Goal: Information Seeking & Learning: Learn about a topic

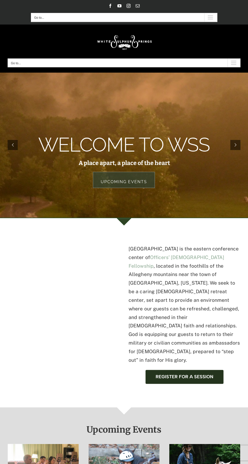
click at [130, 42] on img at bounding box center [124, 42] width 58 height 24
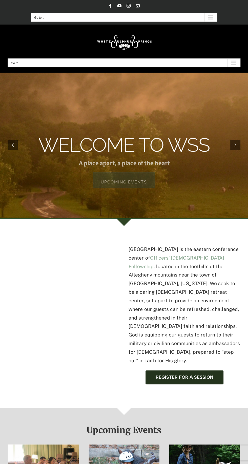
click at [229, 60] on div "Main Menu Mobile" at bounding box center [233, 63] width 13 height 8
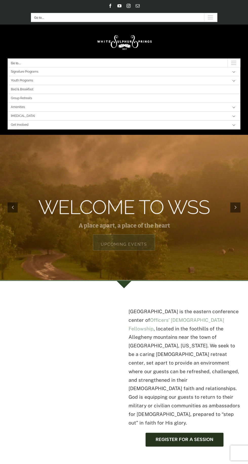
click at [232, 114] on button "Open submenu of EXSEL" at bounding box center [233, 116] width 13 height 9
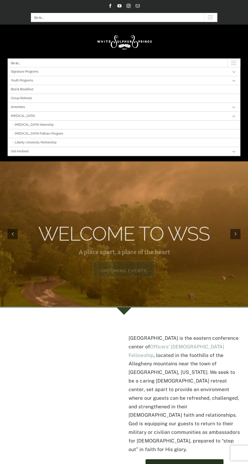
click at [35, 124] on span "[MEDICAL_DATA] Internship" at bounding box center [34, 124] width 39 height 9
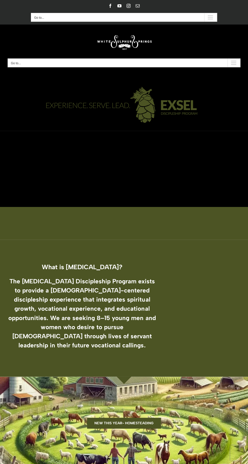
scroll to position [5, 0]
